Goal: Task Accomplishment & Management: Complete application form

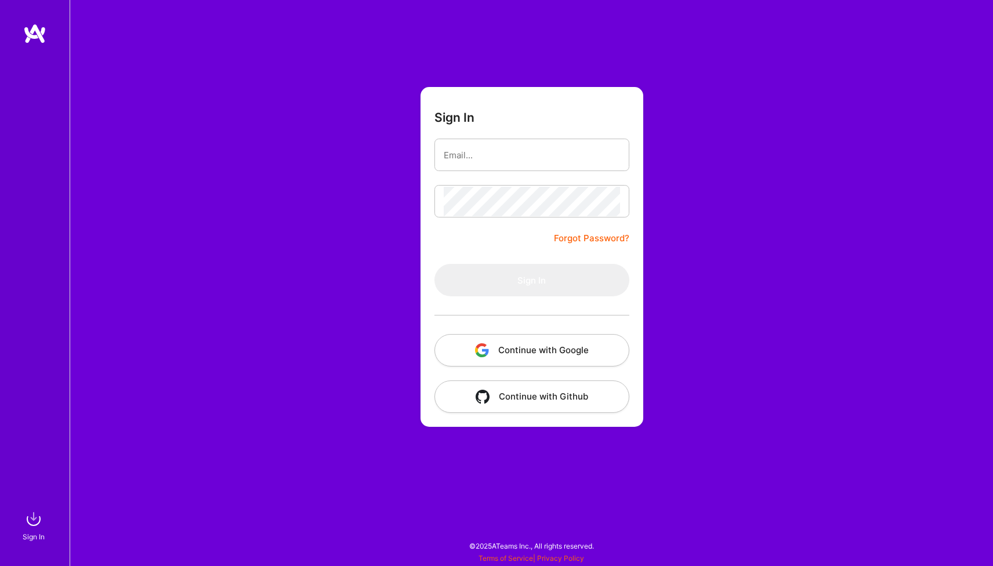
click at [507, 358] on button "Continue with Google" at bounding box center [531, 350] width 195 height 32
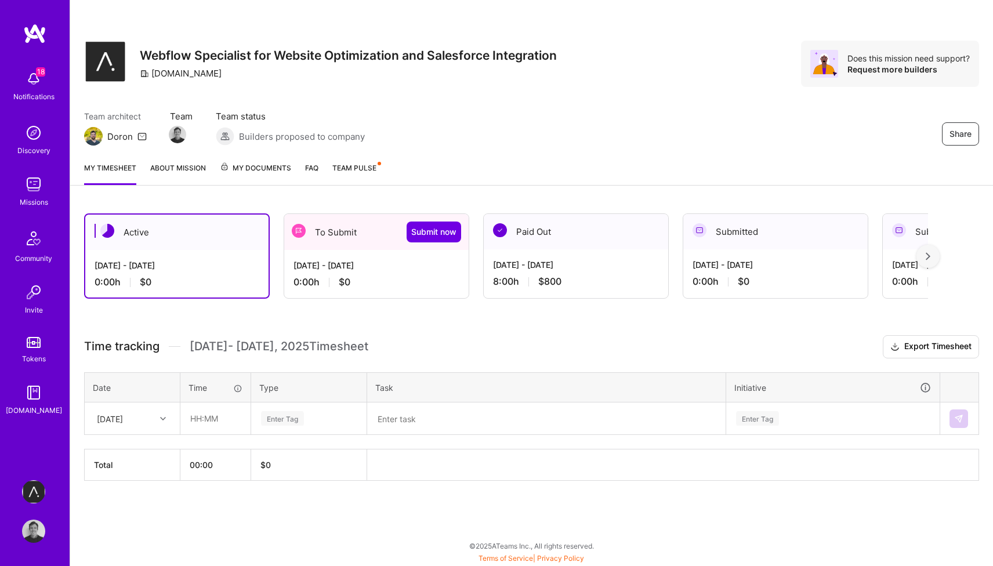
click at [348, 235] on div "To Submit Submit now" at bounding box center [376, 232] width 184 height 36
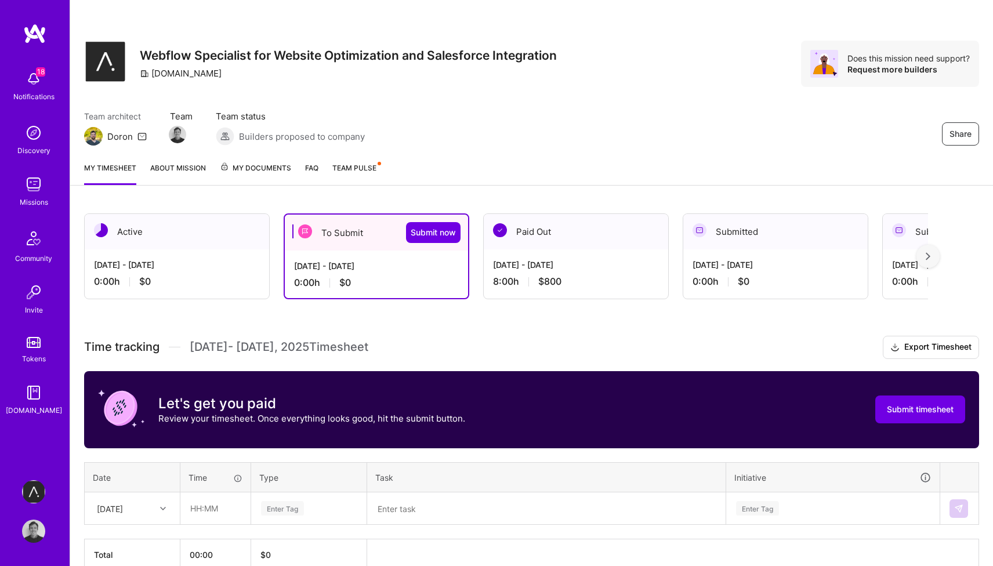
scroll to position [61, 0]
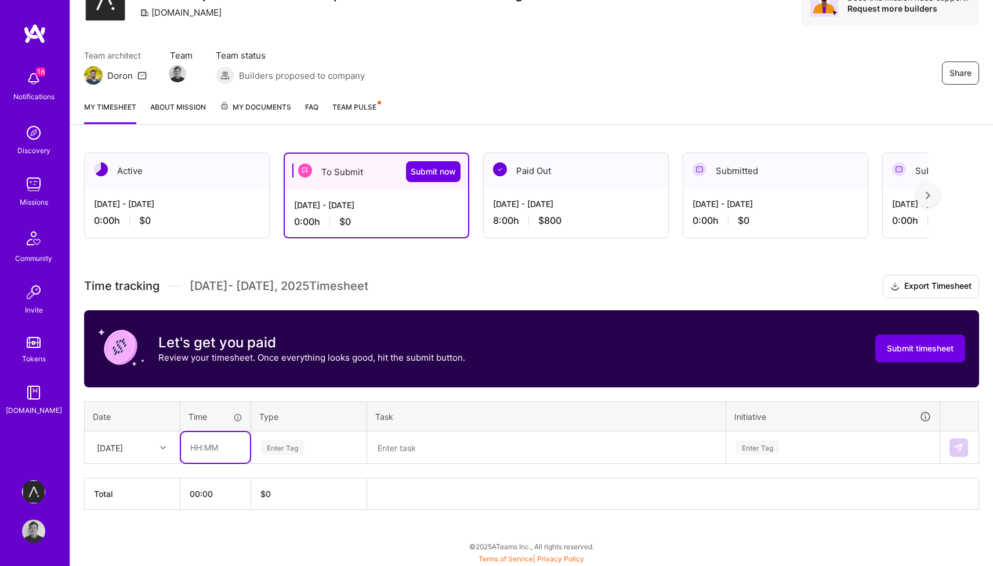
click at [190, 452] on input "text" at bounding box center [215, 447] width 69 height 31
click at [140, 456] on div "[DATE]" at bounding box center [132, 447] width 94 height 31
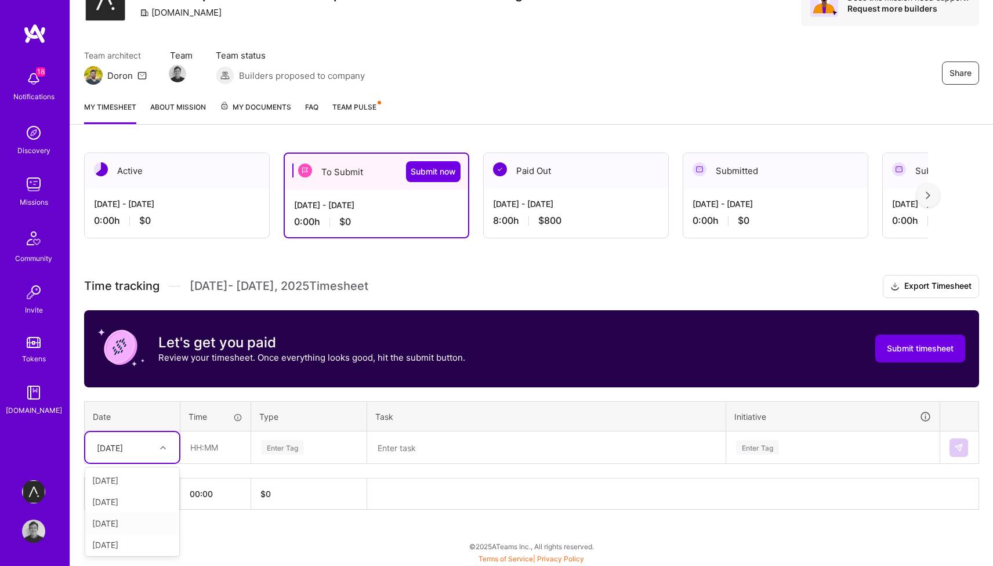
scroll to position [216, 0]
click at [139, 547] on div "[DATE]" at bounding box center [132, 542] width 94 height 21
click at [213, 453] on input "text" at bounding box center [215, 447] width 69 height 31
type input "02:00"
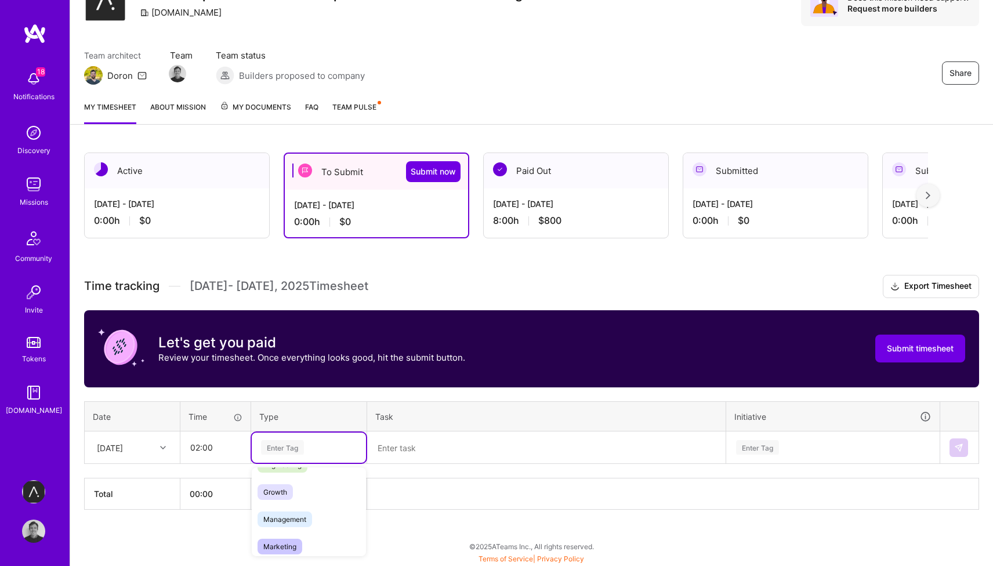
scroll to position [84, 0]
click at [300, 480] on span "Engineering" at bounding box center [282, 484] width 50 height 16
click at [403, 434] on textarea at bounding box center [546, 448] width 356 height 30
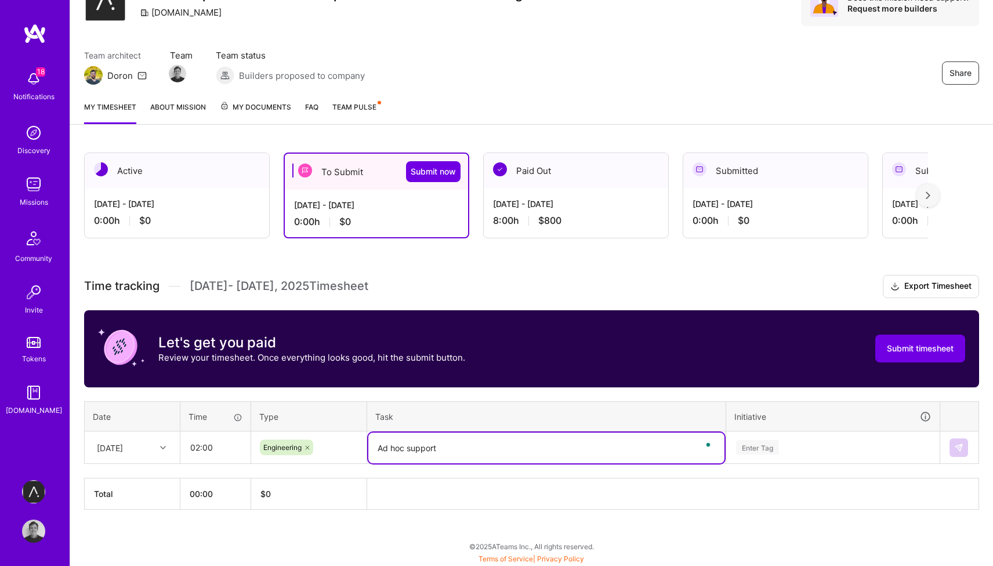
type textarea "Ad hoc support"
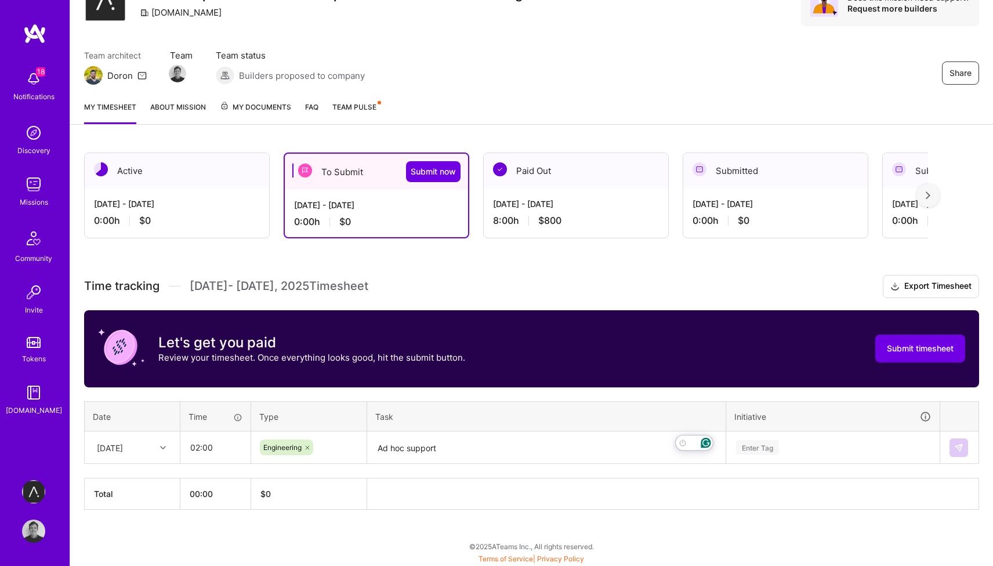
click at [761, 445] on div "Enter Tag" at bounding box center [757, 447] width 43 height 18
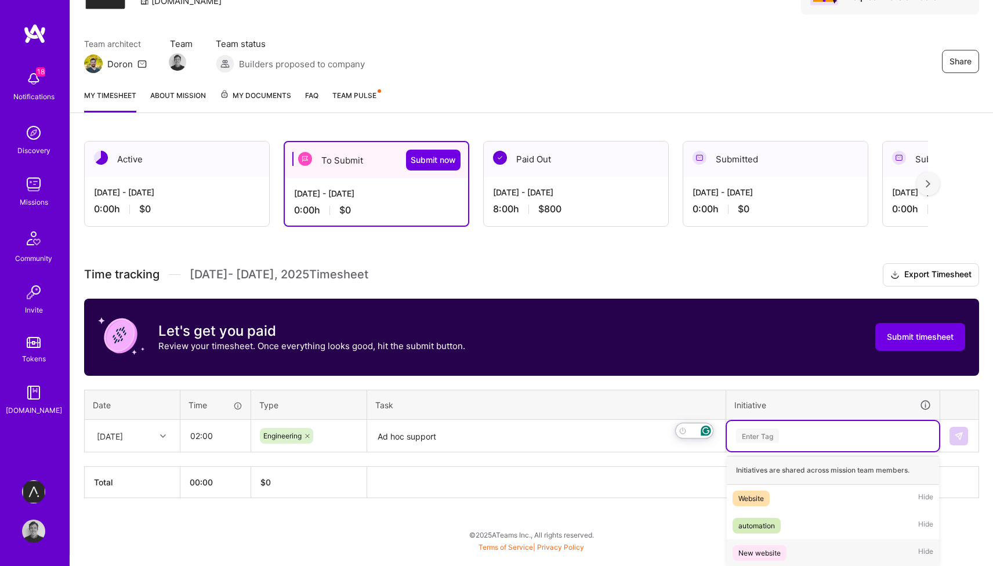
click at [756, 552] on div "New website" at bounding box center [759, 553] width 42 height 12
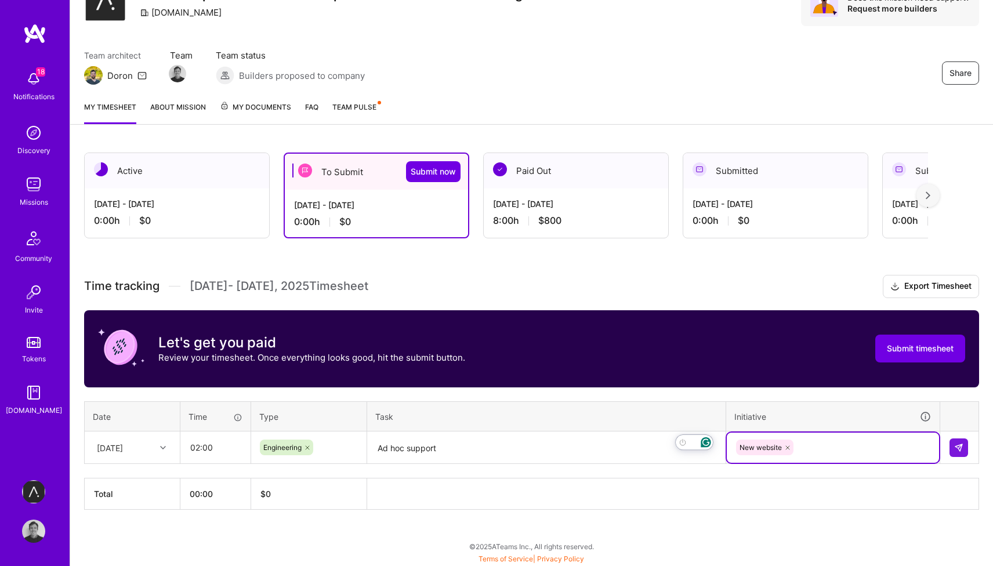
click at [560, 454] on textarea "Ad hoc support" at bounding box center [546, 448] width 356 height 31
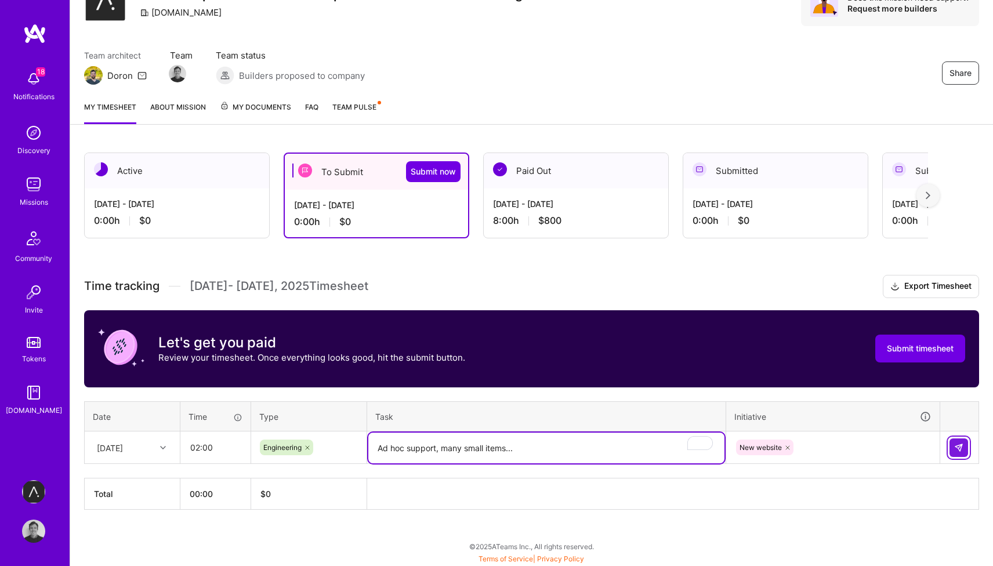
type textarea "Ad hoc support, many small items..."
click at [963, 445] on img at bounding box center [958, 447] width 9 height 9
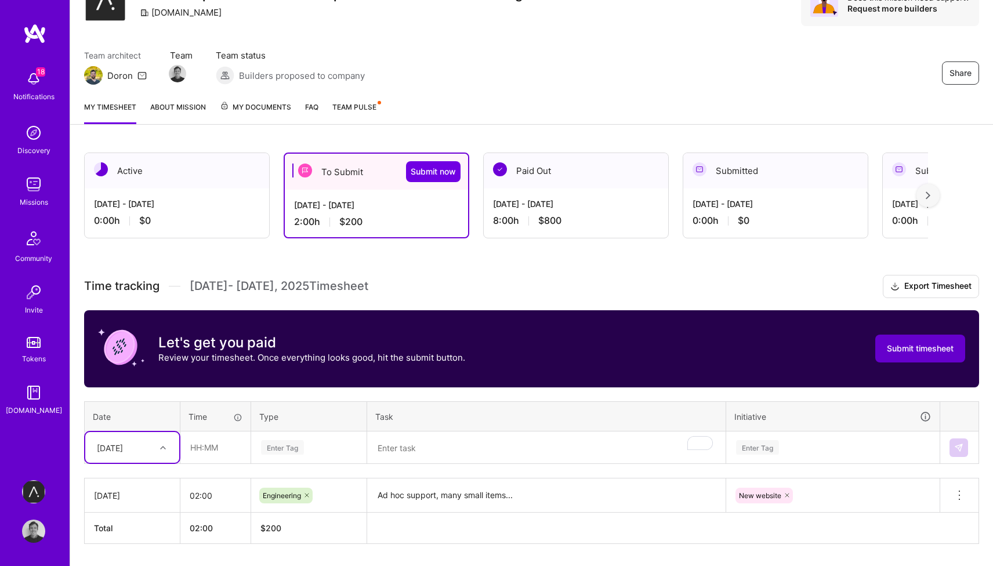
click at [945, 352] on span "Submit timesheet" at bounding box center [920, 349] width 67 height 12
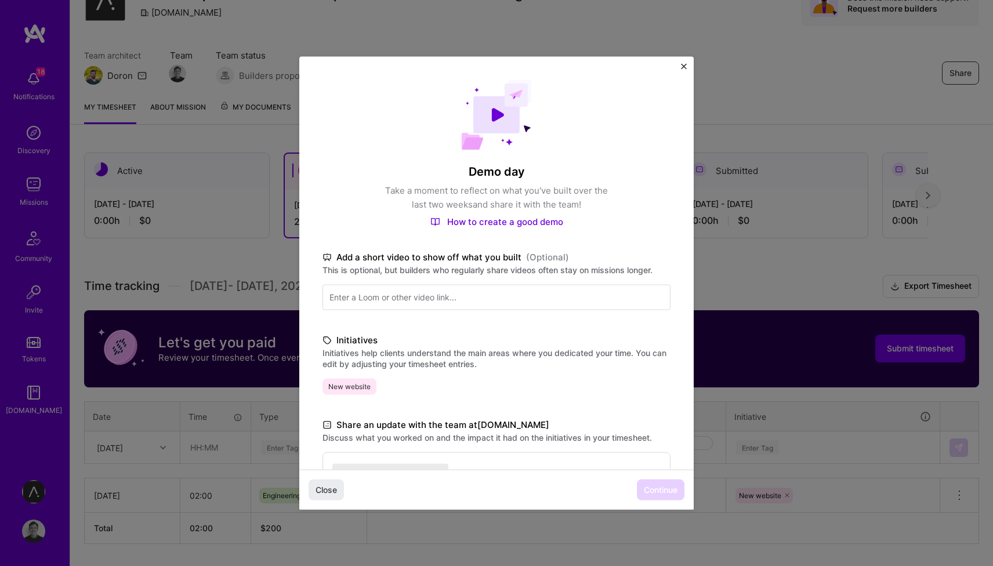
scroll to position [164, 0]
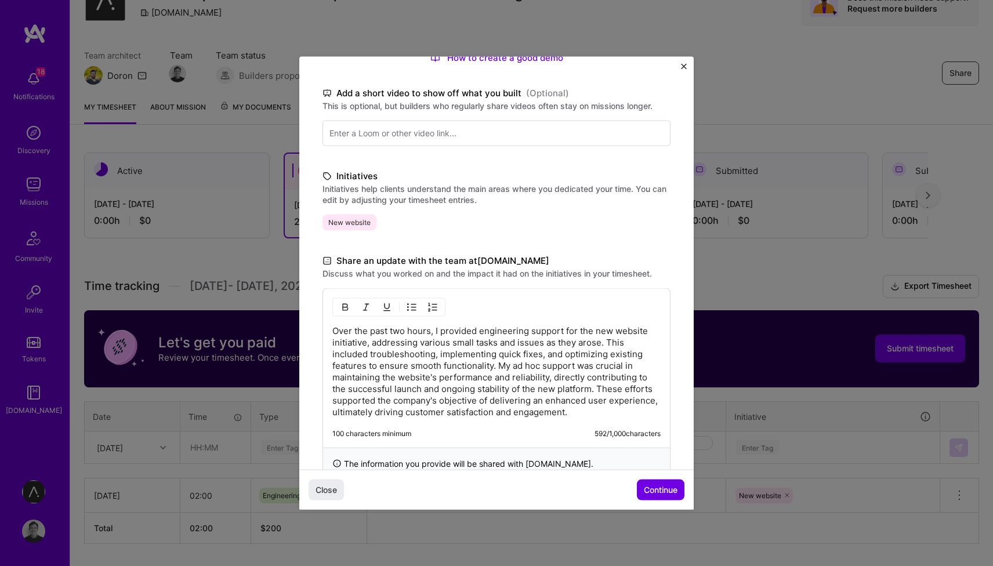
click at [655, 495] on span "Continue" at bounding box center [661, 490] width 34 height 12
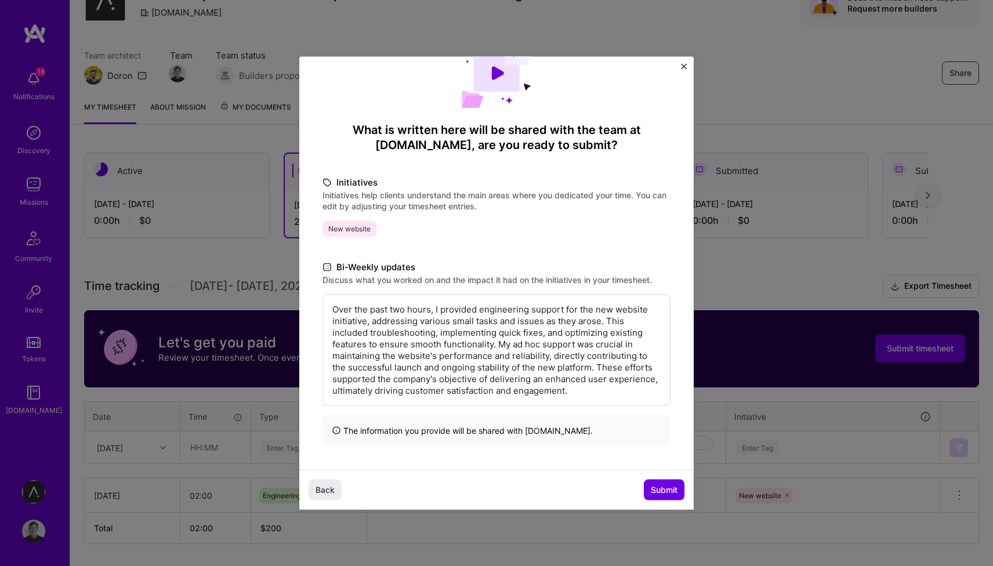
scroll to position [42, 0]
click at [655, 495] on span "Submit" at bounding box center [664, 490] width 27 height 12
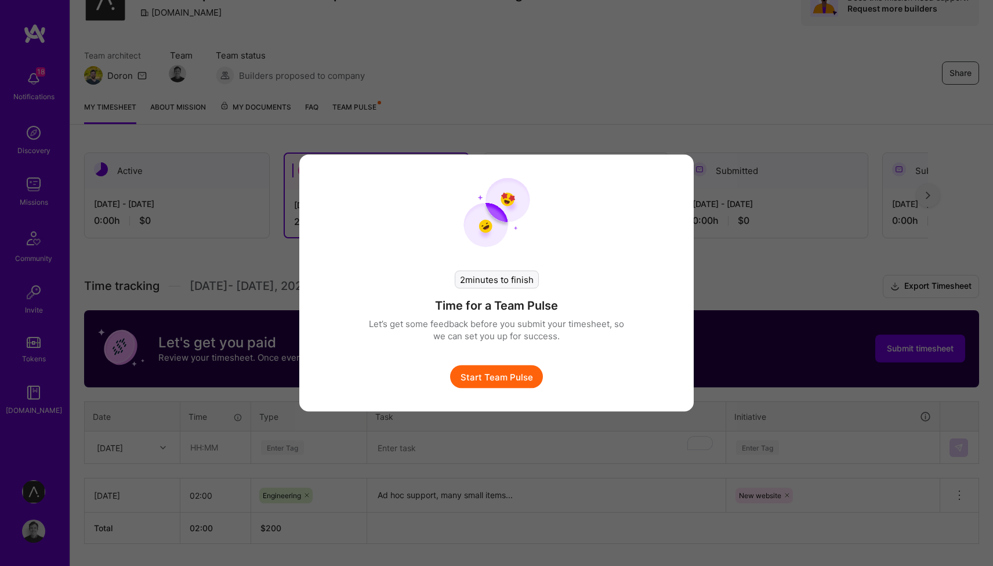
click at [495, 377] on button "Start Team Pulse" at bounding box center [496, 376] width 93 height 23
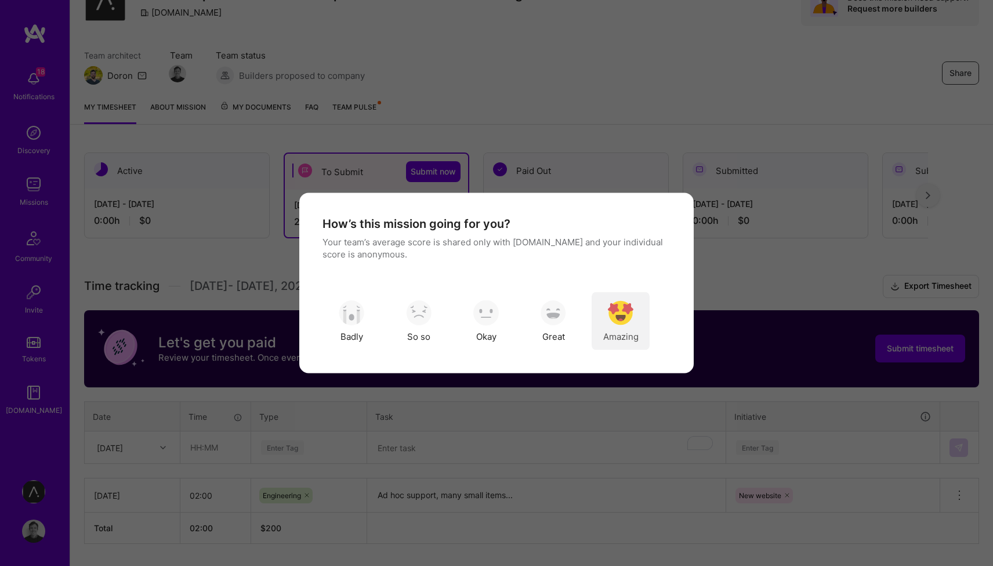
click at [617, 299] on div "Amazing" at bounding box center [621, 321] width 58 height 58
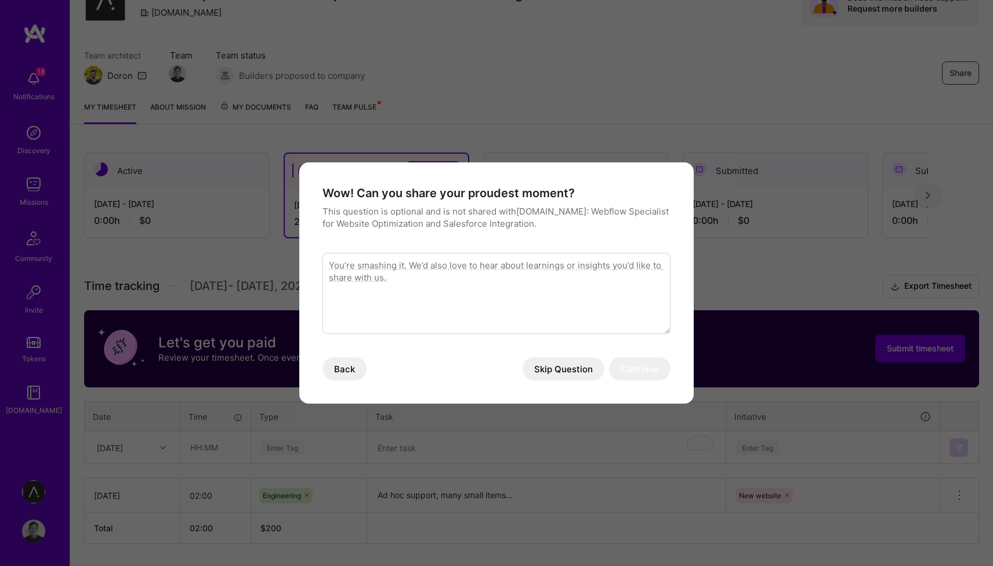
click at [572, 367] on button "Skip Question" at bounding box center [564, 368] width 82 height 23
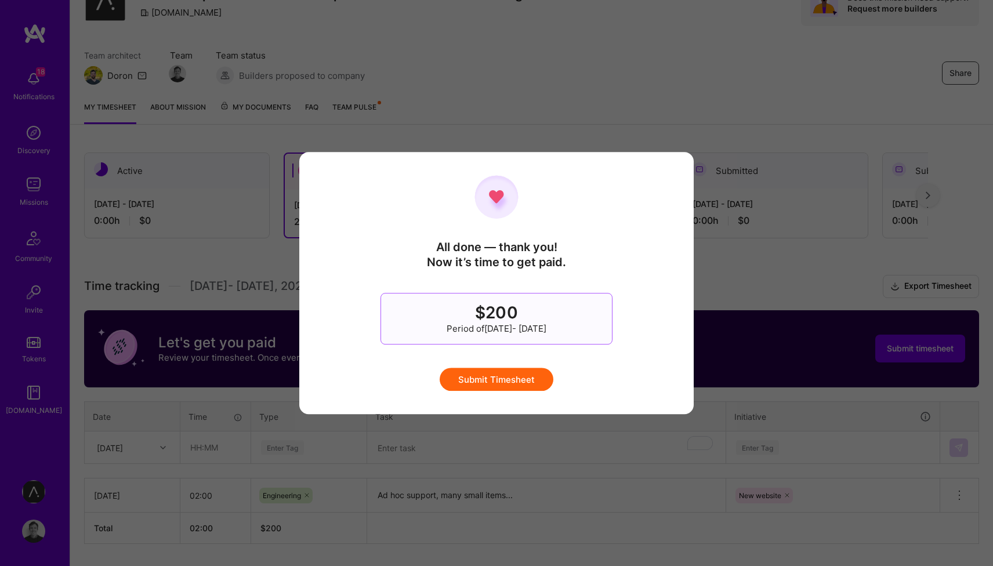
click at [519, 387] on button "Submit Timesheet" at bounding box center [497, 379] width 114 height 23
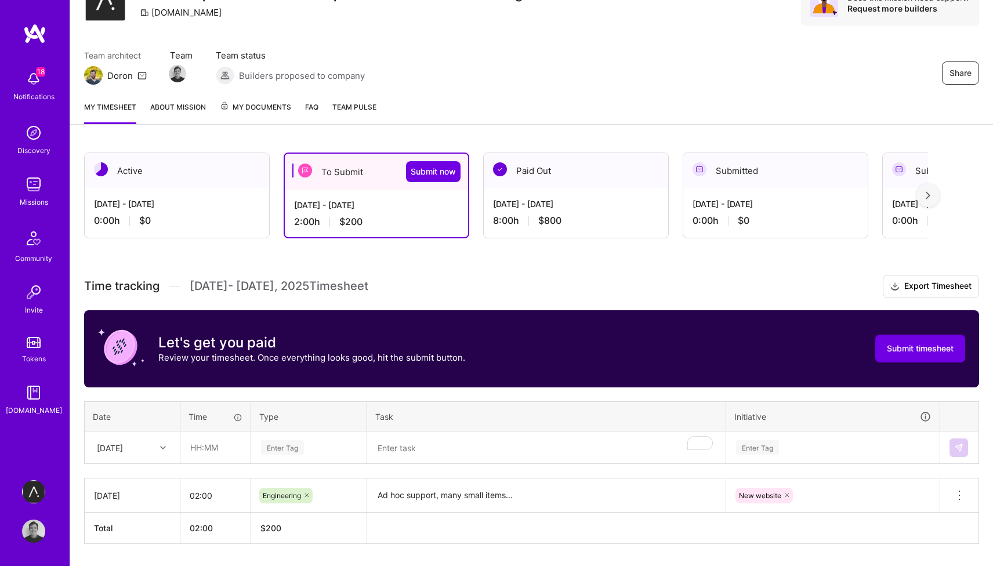
click at [523, 308] on div "Time tracking [DATE] - [DATE] Timesheet Export Timesheet Let's get you paid Rev…" at bounding box center [531, 409] width 895 height 269
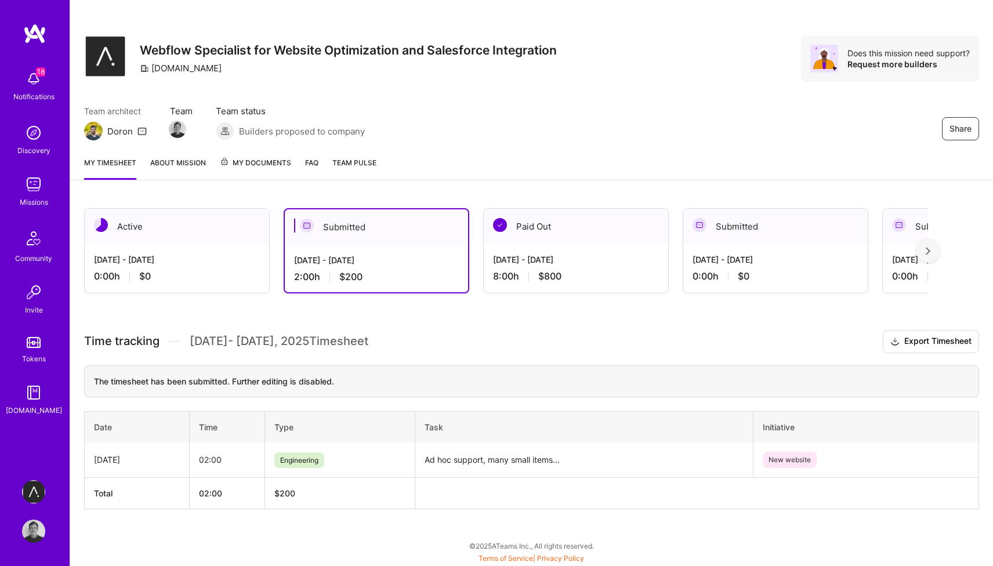
scroll to position [0, 0]
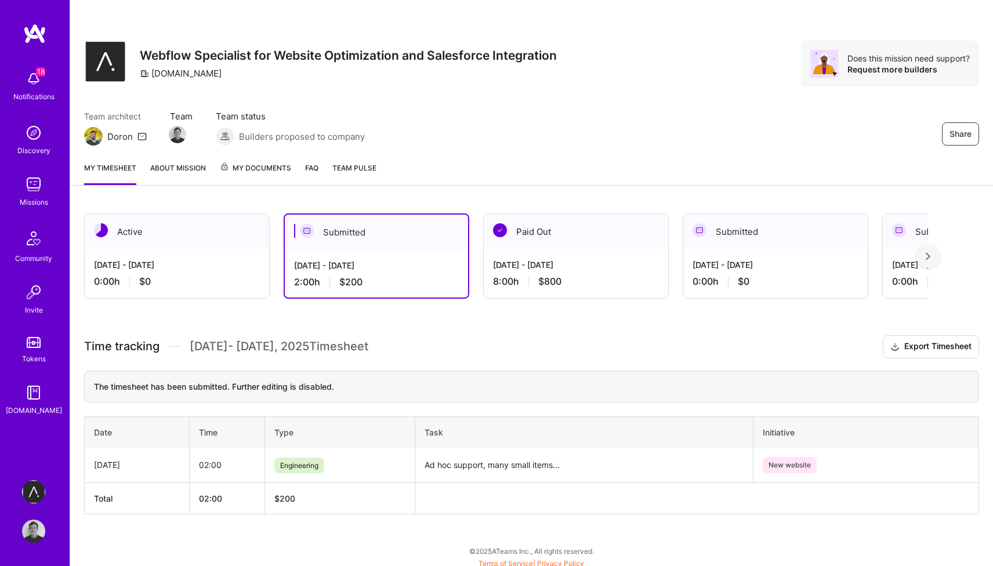
click at [583, 318] on div "Active [DATE] - [DATE] 0:00 h $0 Submitted [DATE] - [DATE] 2:00 h $200 Paid Out…" at bounding box center [531, 386] width 923 height 372
click at [748, 129] on div "Share" at bounding box center [848, 133] width 261 height 23
